Goal: Information Seeking & Learning: Check status

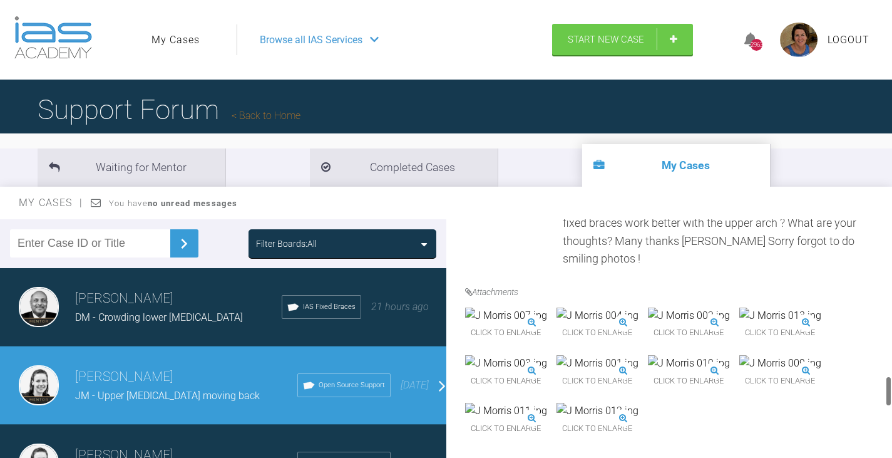
scroll to position [1208, 0]
click at [639, 371] on span "Click to enlarge" at bounding box center [598, 380] width 82 height 19
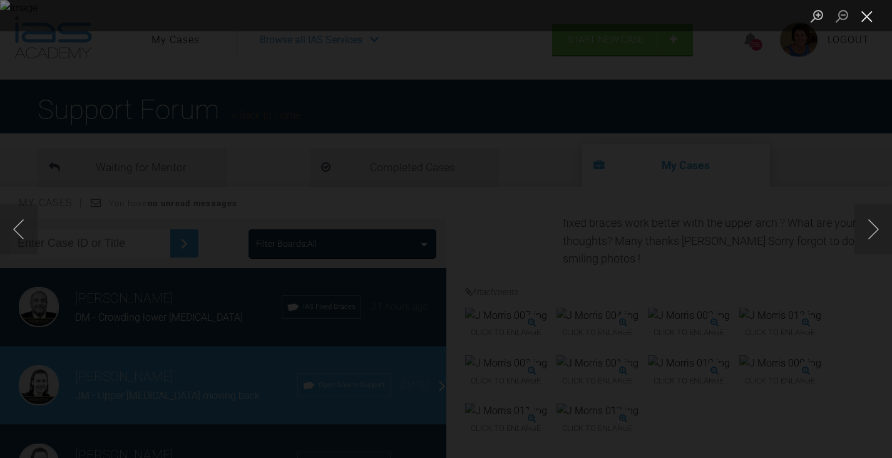
click at [866, 11] on button "Close lightbox" at bounding box center [867, 16] width 25 height 22
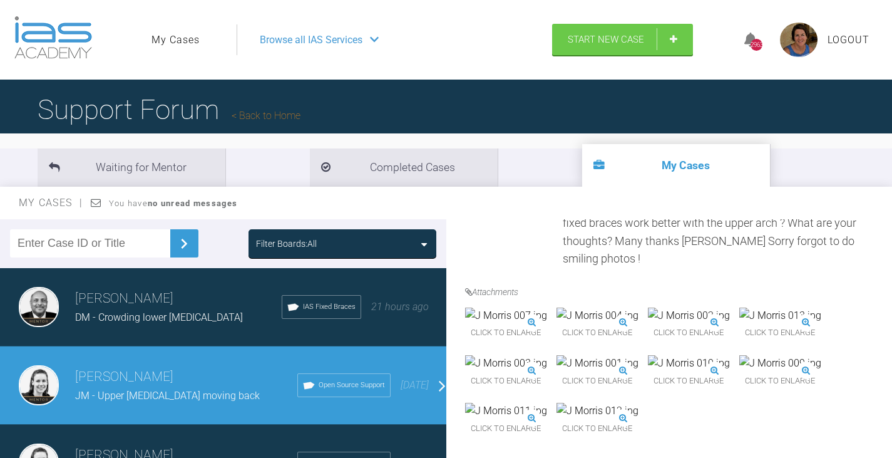
click at [153, 391] on span "JM - Upper [MEDICAL_DATA] moving back" at bounding box center [167, 395] width 185 height 12
click at [160, 390] on span "JM - Upper [MEDICAL_DATA] moving back" at bounding box center [167, 395] width 185 height 12
click at [160, 393] on span "JM - Upper [MEDICAL_DATA] moving back" at bounding box center [167, 395] width 185 height 12
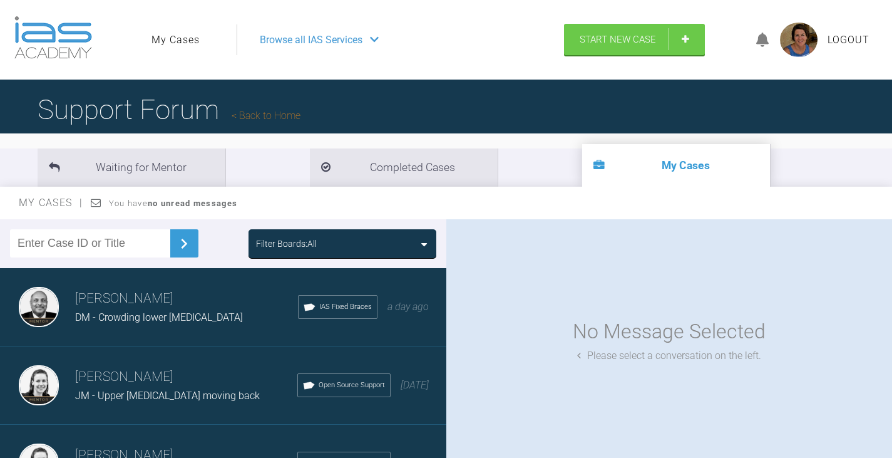
click at [109, 390] on span "JM - Upper [MEDICAL_DATA] moving back" at bounding box center [167, 395] width 185 height 12
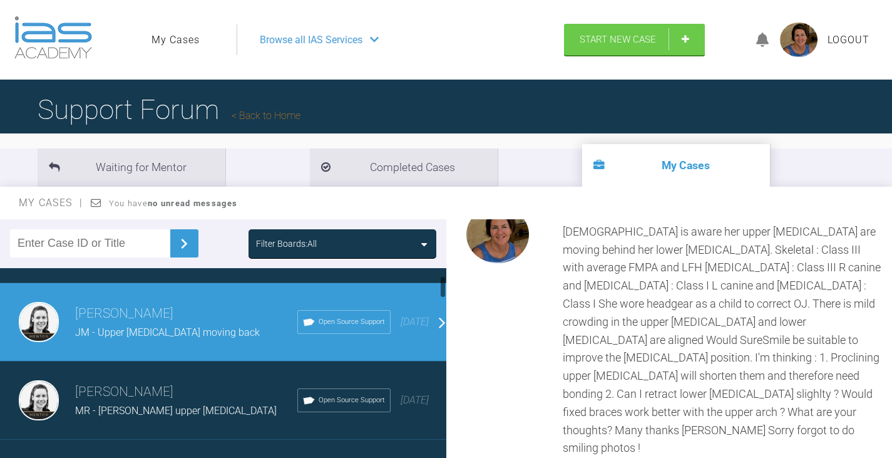
scroll to position [63, 0]
click at [115, 408] on span "MR - [PERSON_NAME] upper [MEDICAL_DATA]" at bounding box center [176, 411] width 202 height 12
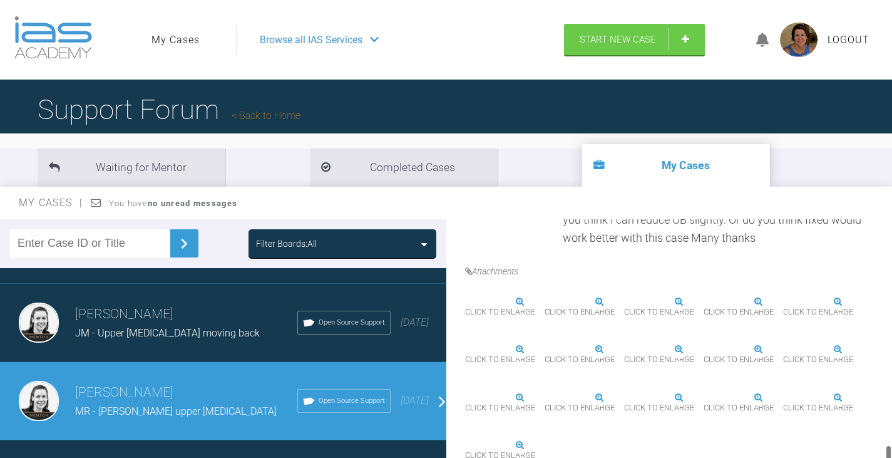
scroll to position [939, 0]
